Goal: Find specific page/section: Find specific page/section

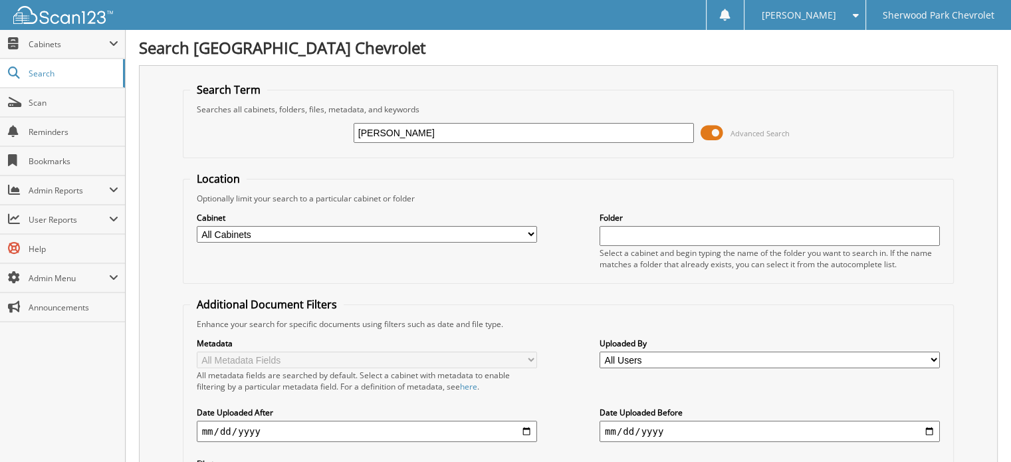
type input "[PERSON_NAME]"
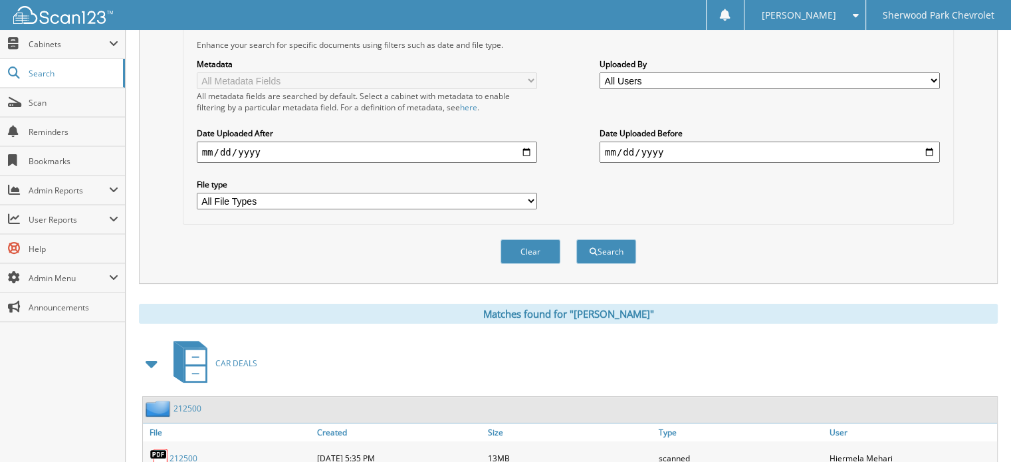
scroll to position [401, 0]
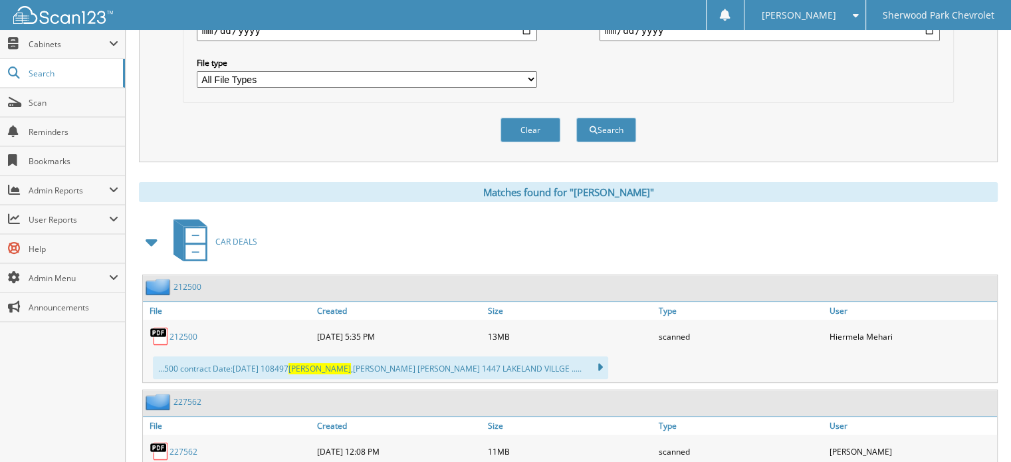
click at [184, 331] on link "212500" at bounding box center [184, 336] width 28 height 11
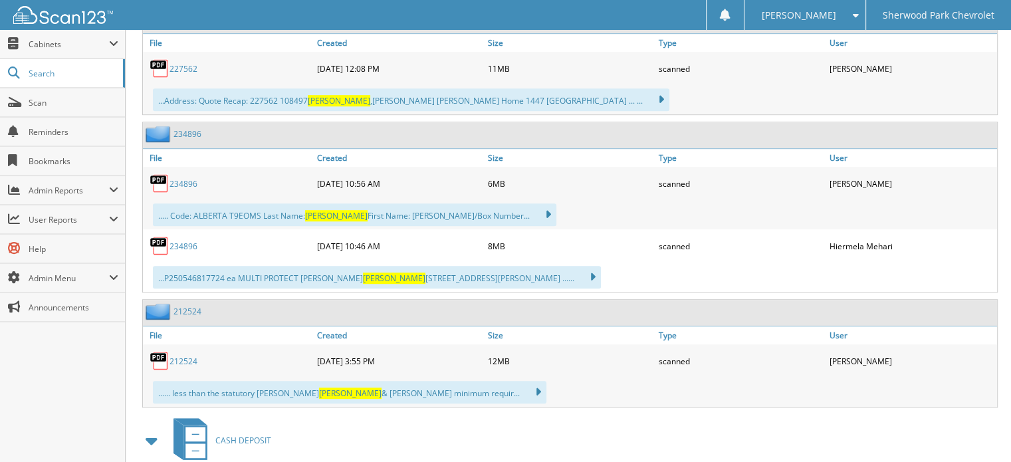
scroll to position [786, 0]
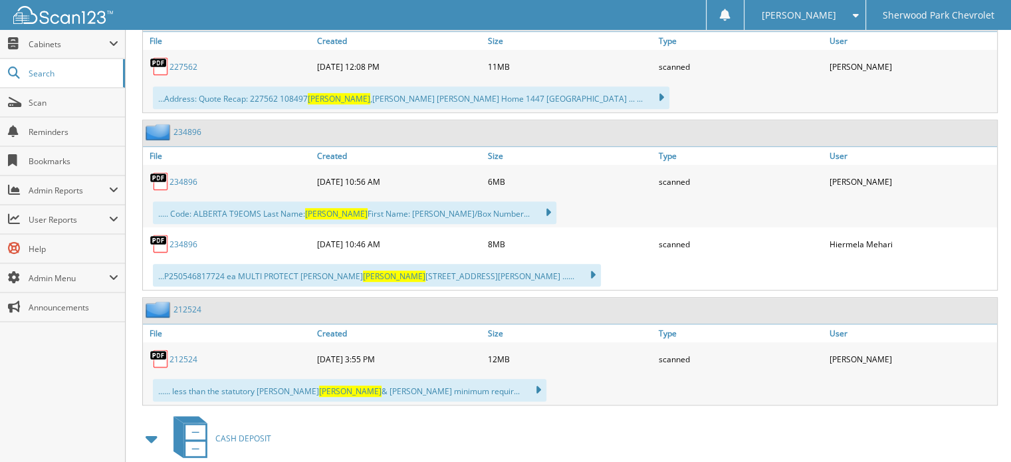
click at [182, 176] on link "234896" at bounding box center [184, 181] width 28 height 11
click at [180, 239] on link "234896" at bounding box center [184, 244] width 28 height 11
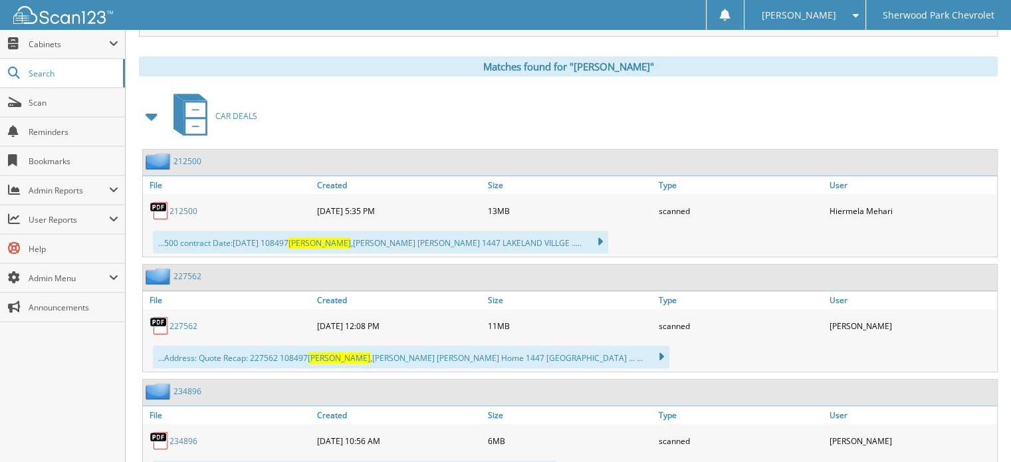
scroll to position [526, 0]
